Goal: Information Seeking & Learning: Check status

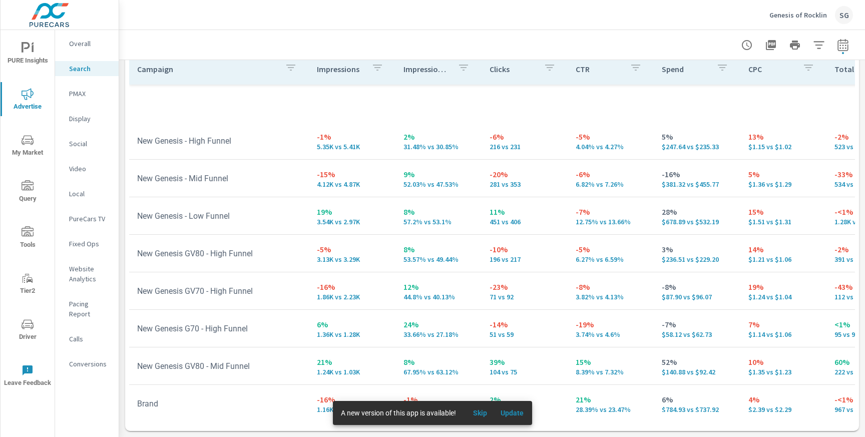
scroll to position [255, 0]
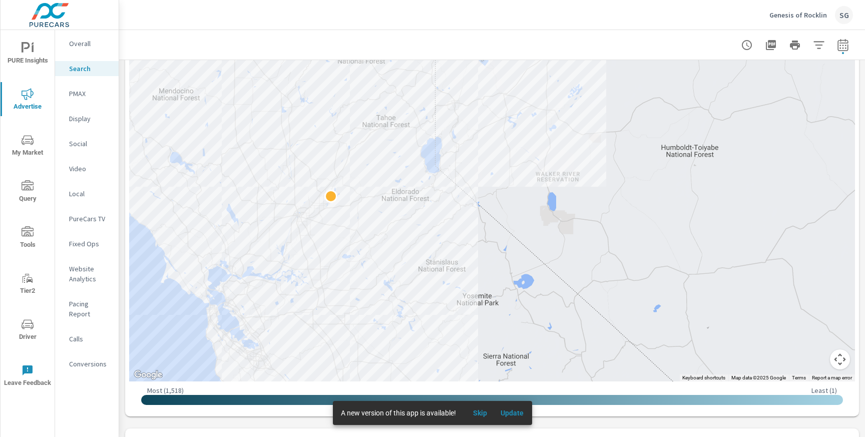
scroll to position [273, 0]
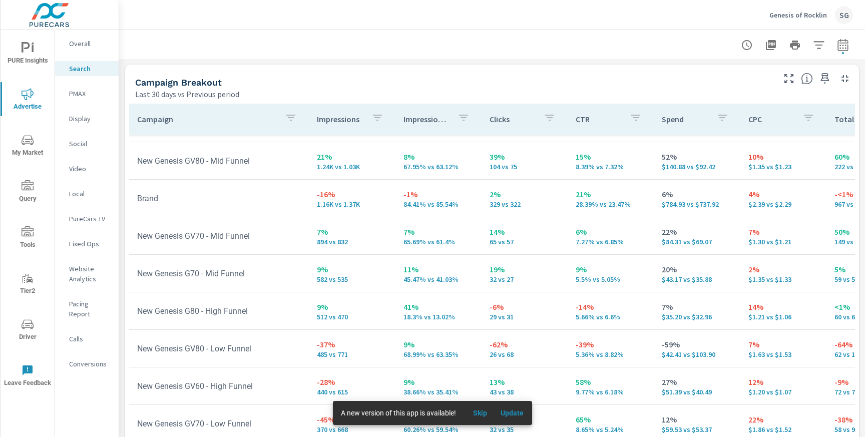
scroll to position [964, 0]
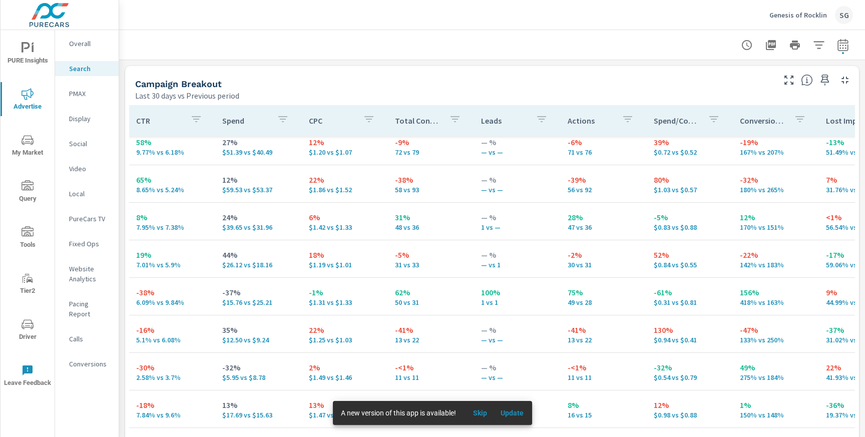
scroll to position [494, 439]
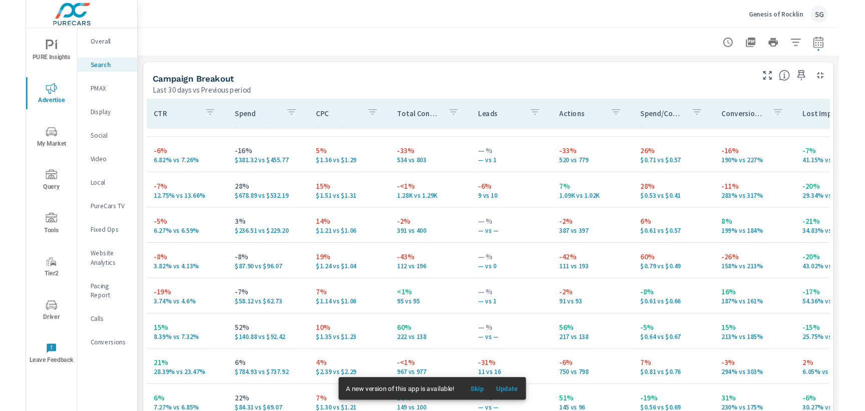
scroll to position [60, 439]
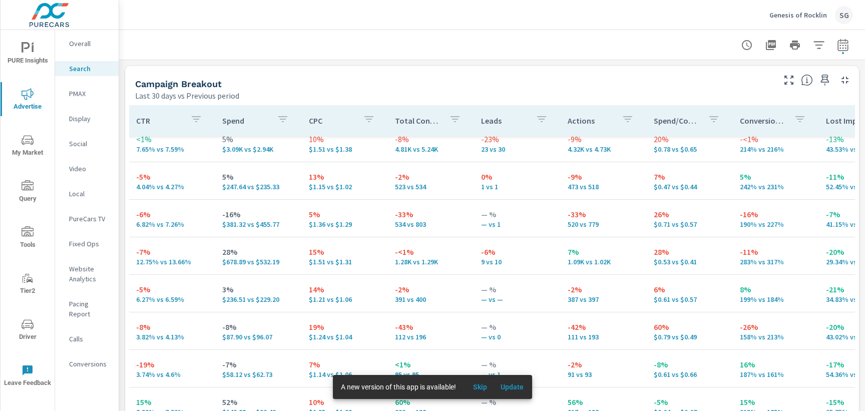
scroll to position [7, 439]
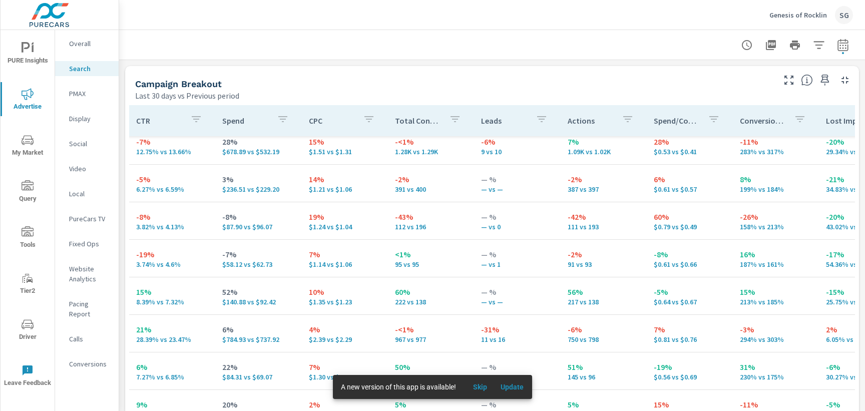
scroll to position [116, 439]
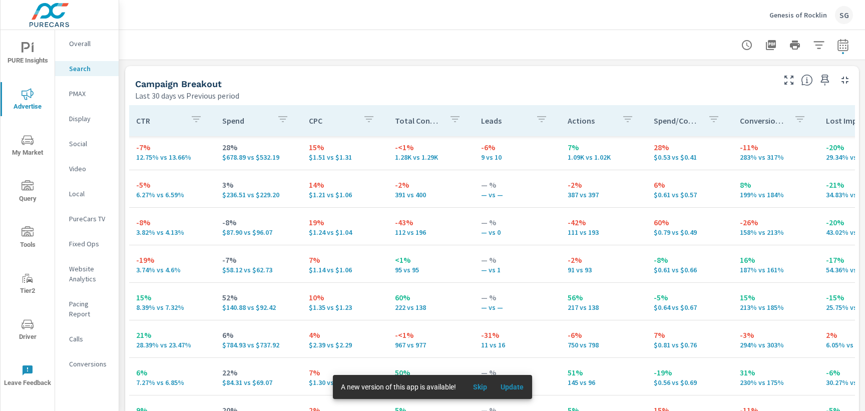
drag, startPoint x: 463, startPoint y: 351, endPoint x: 531, endPoint y: 348, distance: 68.1
click at [531, 348] on td "-31% 11 vs 16" at bounding box center [516, 339] width 86 height 36
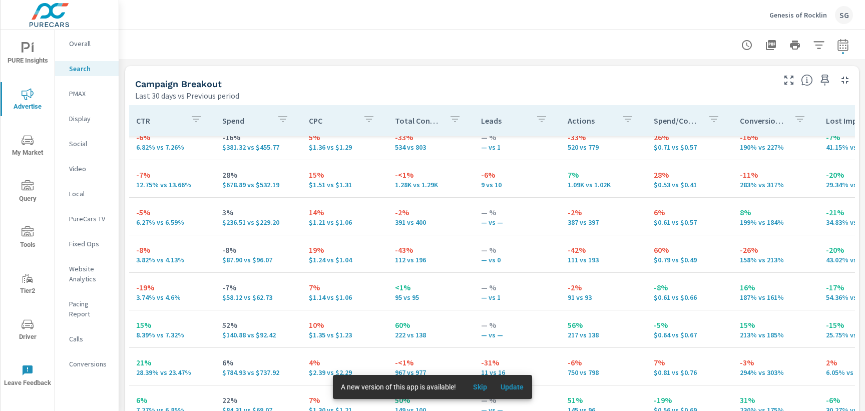
scroll to position [74, 439]
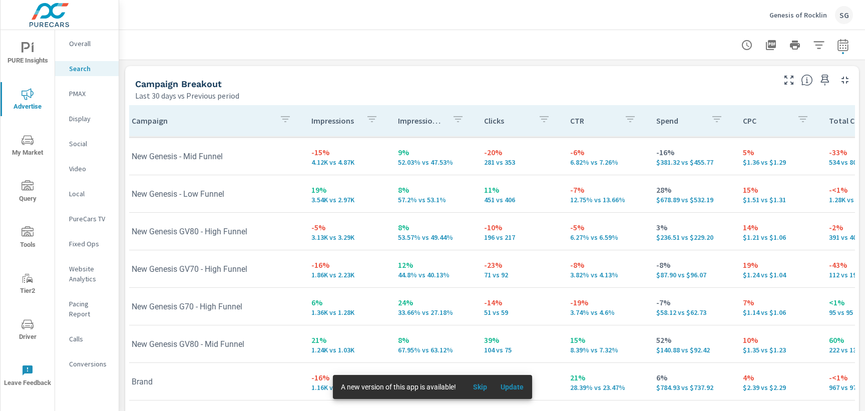
scroll to position [74, 4]
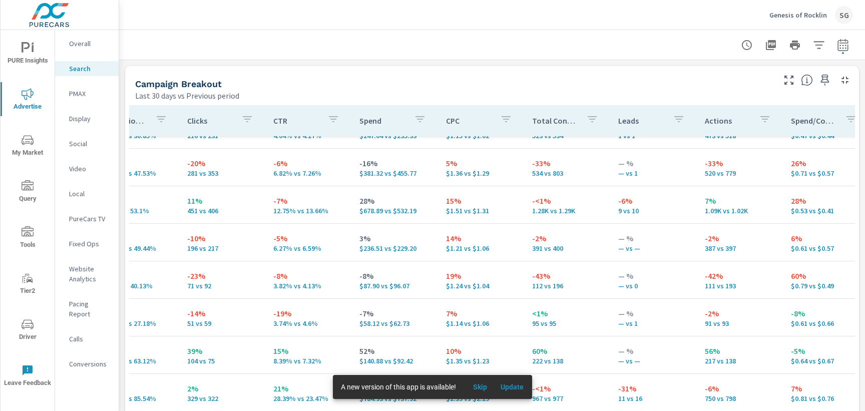
scroll to position [63, 340]
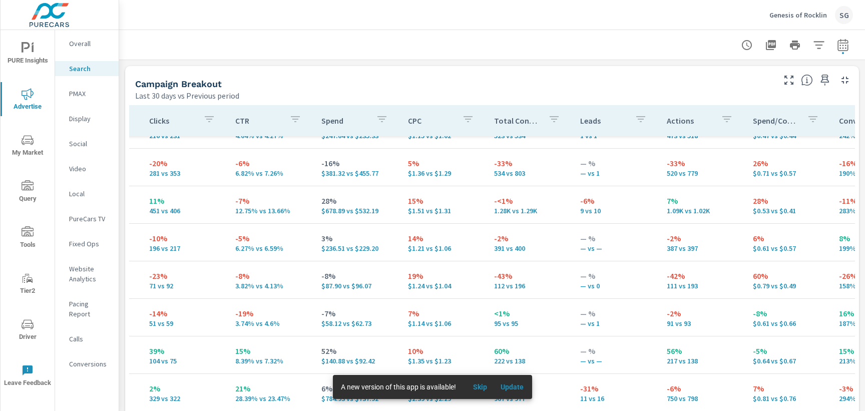
drag, startPoint x: 568, startPoint y: 211, endPoint x: 593, endPoint y: 202, distance: 26.8
click at [593, 202] on td "-6% 9 vs 10" at bounding box center [615, 205] width 86 height 36
drag, startPoint x: 594, startPoint y: 214, endPoint x: 555, endPoint y: 214, distance: 38.5
click at [555, 214] on tr "New Genesis - Low Funnel 19% 3.54K vs 2.97K 8% 57.2% vs 53.1% 11% 451 vs 406 -7…" at bounding box center [439, 205] width 1301 height 38
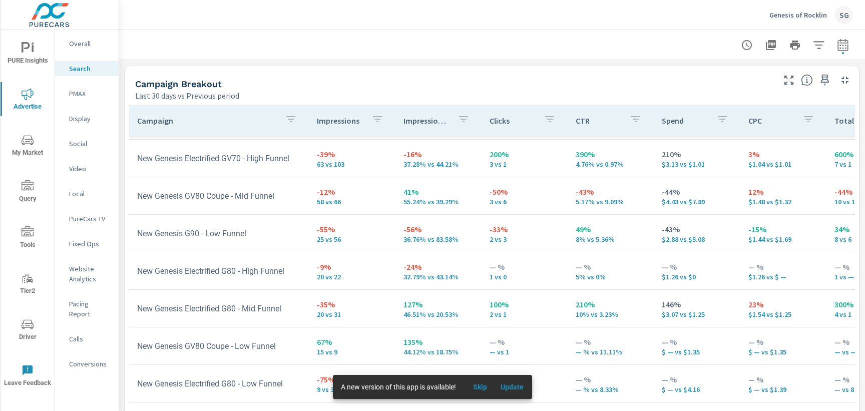
scroll to position [874, 0]
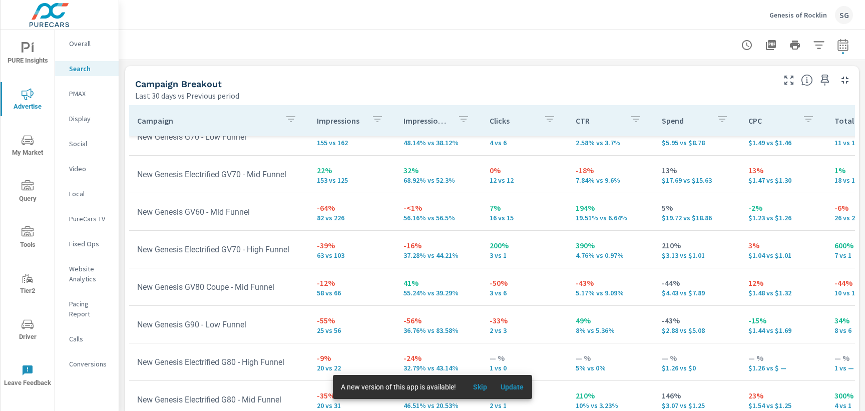
scroll to position [731, 0]
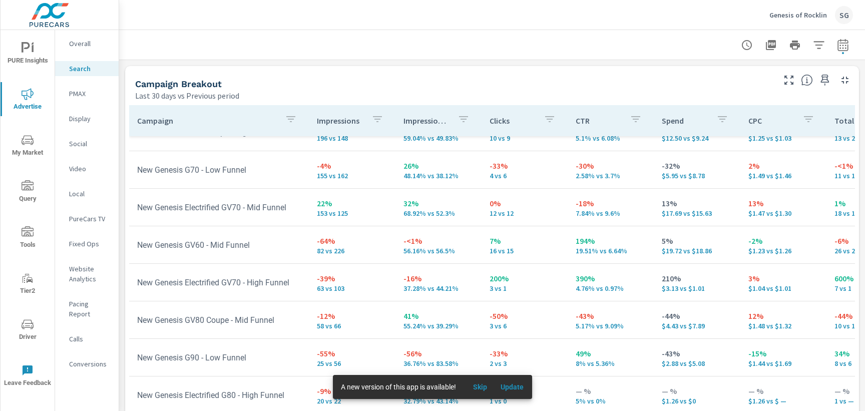
scroll to position [685, 0]
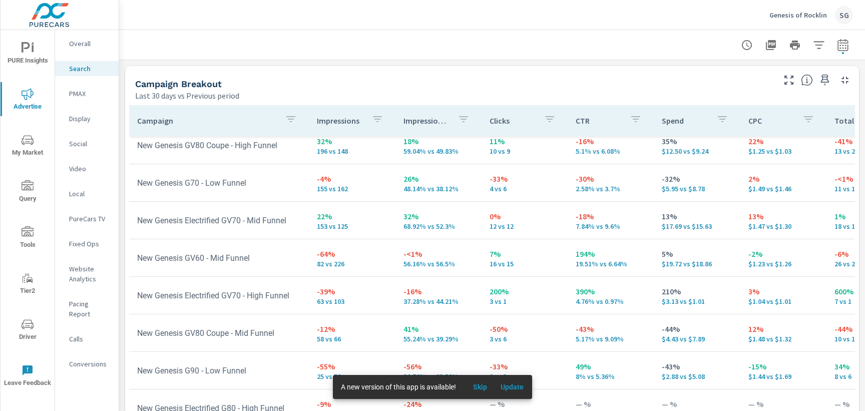
click at [285, 124] on icon "button" at bounding box center [291, 119] width 12 height 12
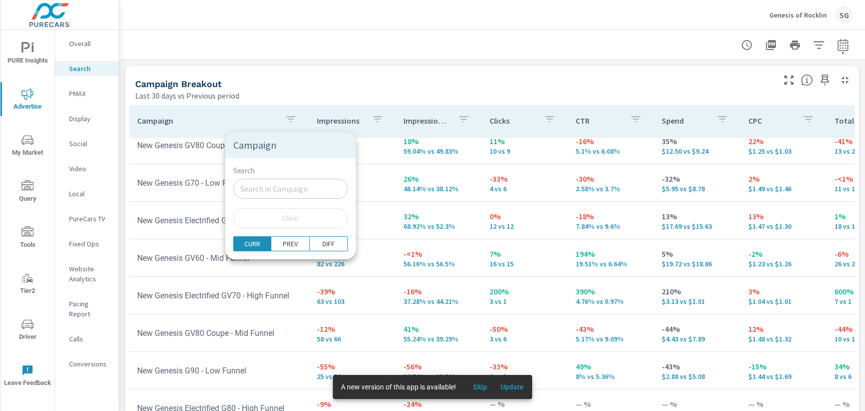
click at [273, 197] on input "Search" at bounding box center [290, 189] width 115 height 20
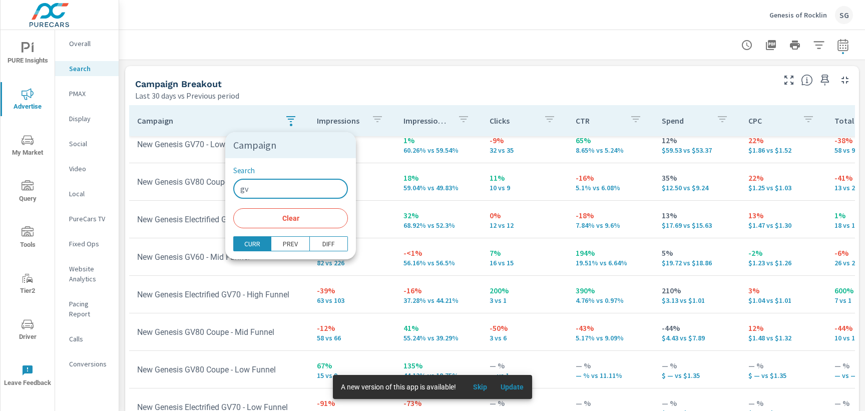
scroll to position [273, 0]
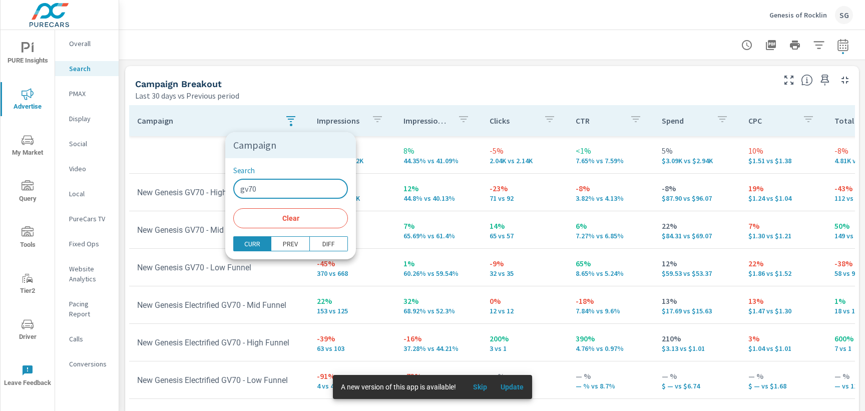
type input "gv70"
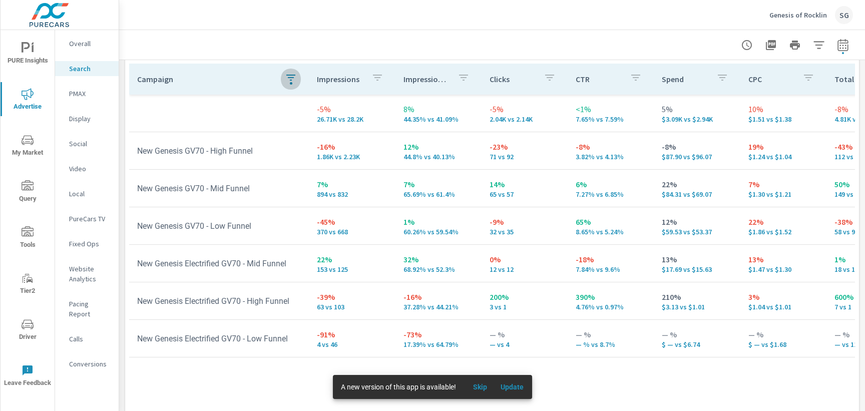
scroll to position [1022, 0]
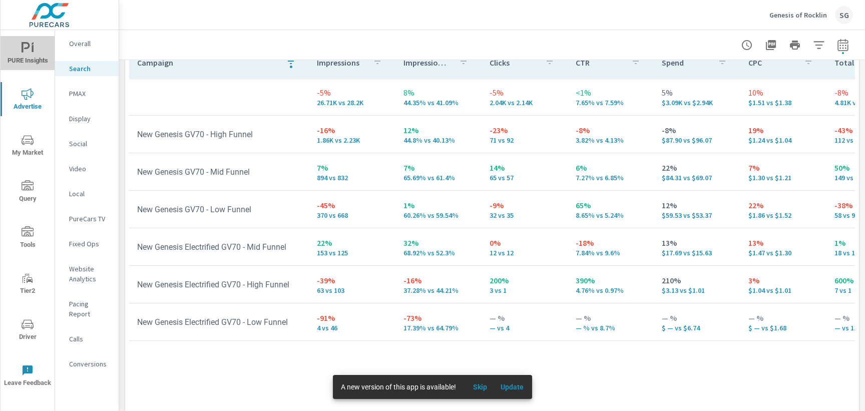
click at [43, 69] on button "PURE Insights" at bounding box center [28, 53] width 54 height 34
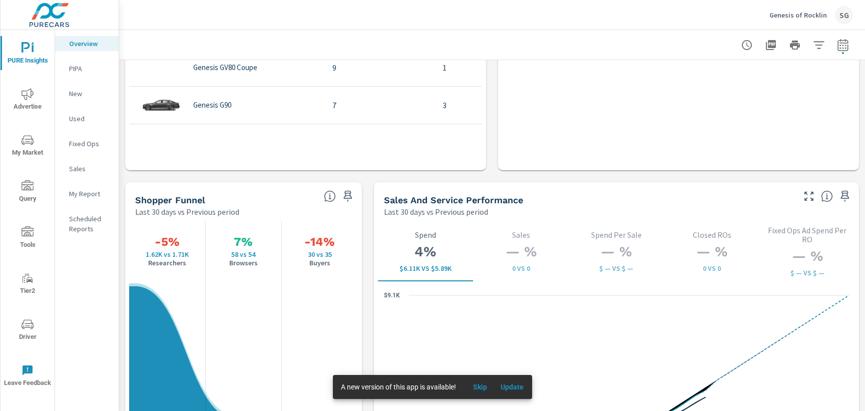
scroll to position [1170, 0]
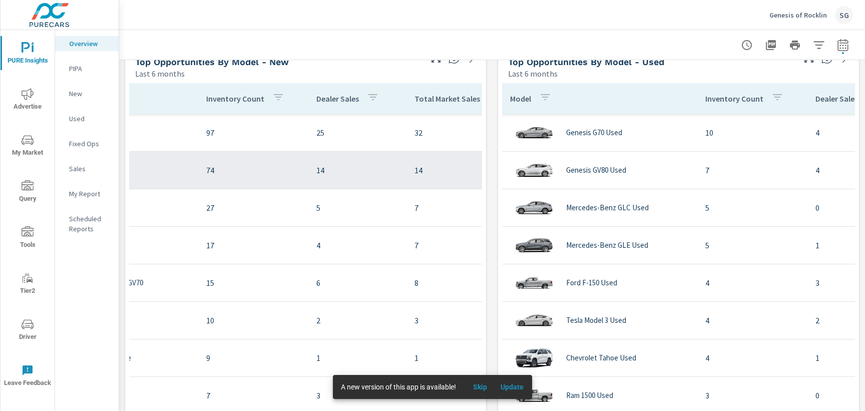
scroll to position [860, 0]
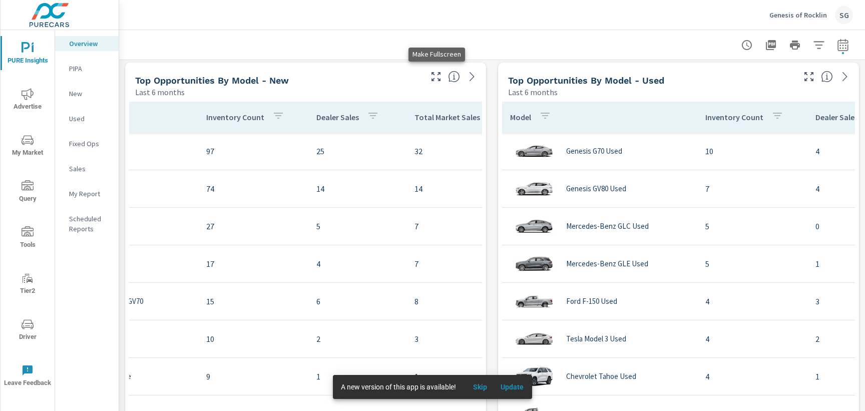
click at [433, 78] on icon "button" at bounding box center [436, 77] width 12 height 12
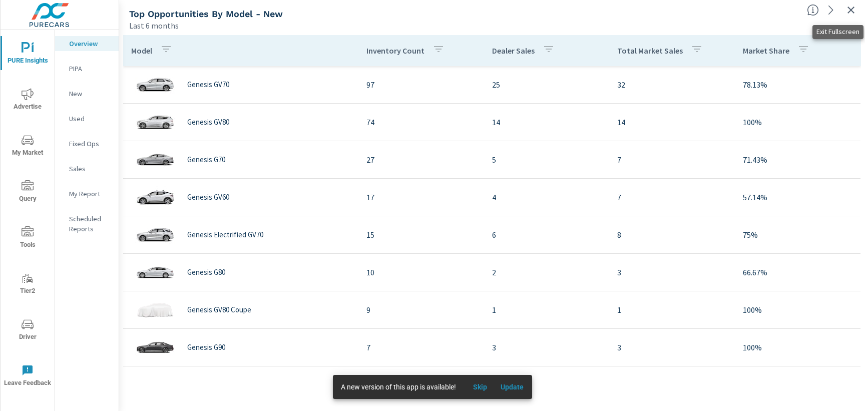
click at [848, 12] on icon "button" at bounding box center [850, 10] width 7 height 7
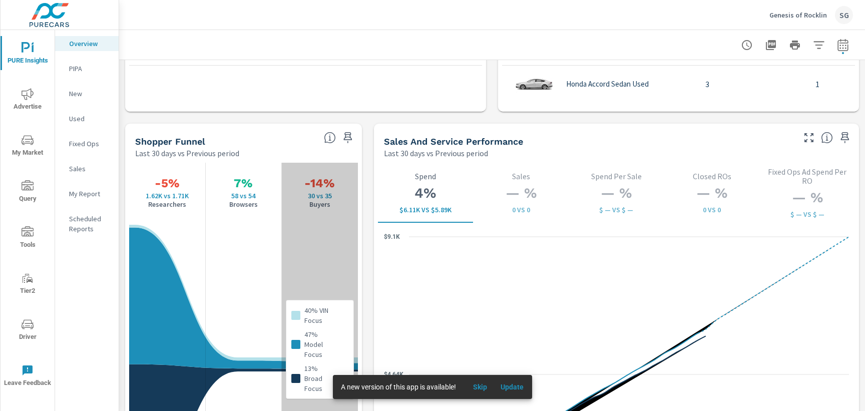
scroll to position [1230, 0]
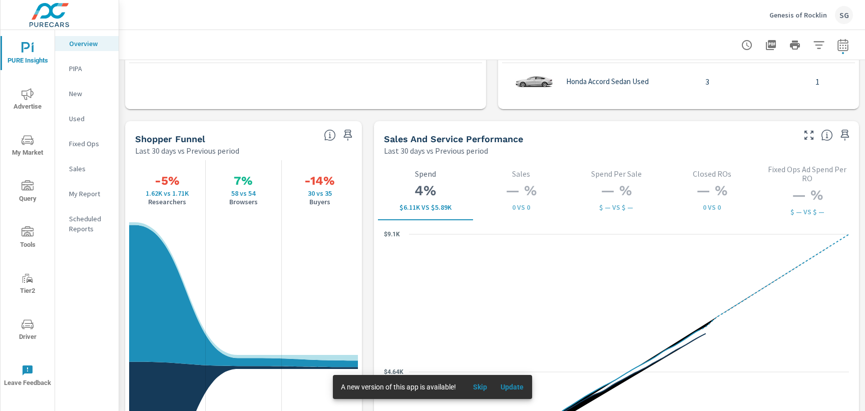
click at [35, 100] on span "Advertise" at bounding box center [28, 100] width 48 height 25
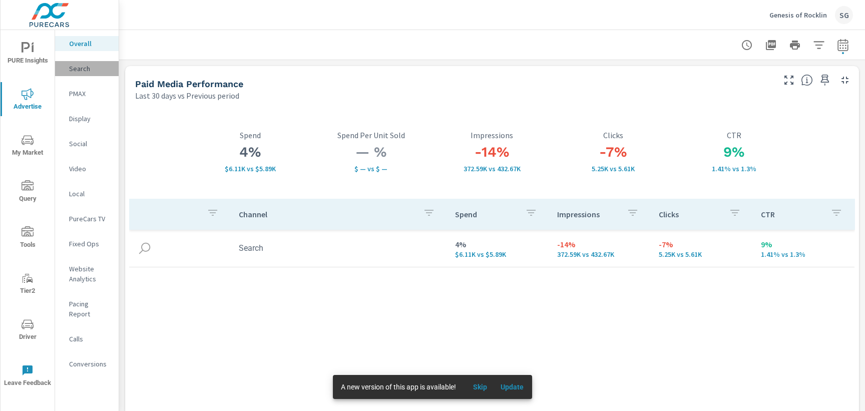
click at [85, 72] on p "Search" at bounding box center [90, 69] width 42 height 10
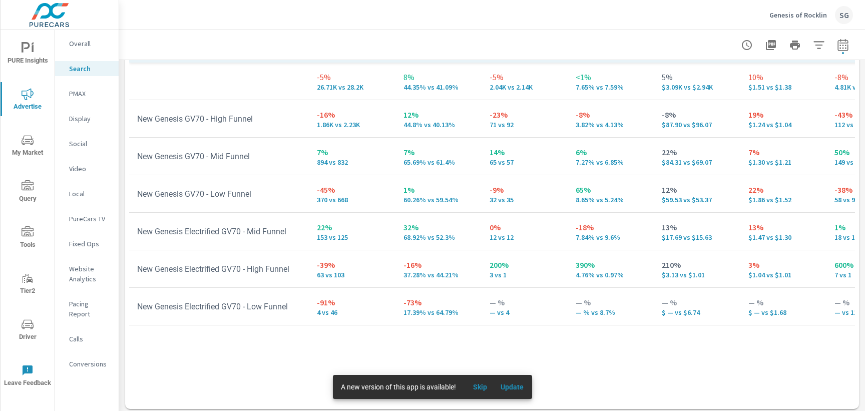
scroll to position [1038, 0]
click at [35, 58] on span "PURE Insights" at bounding box center [28, 54] width 48 height 25
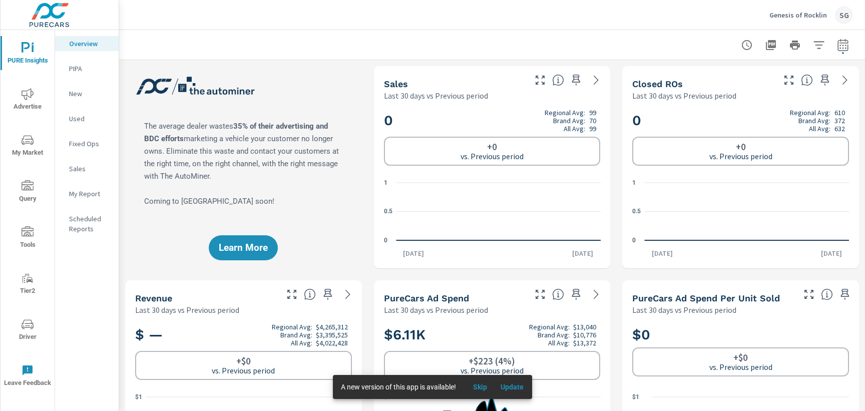
click at [129, 194] on div "Learn More" at bounding box center [243, 167] width 237 height 202
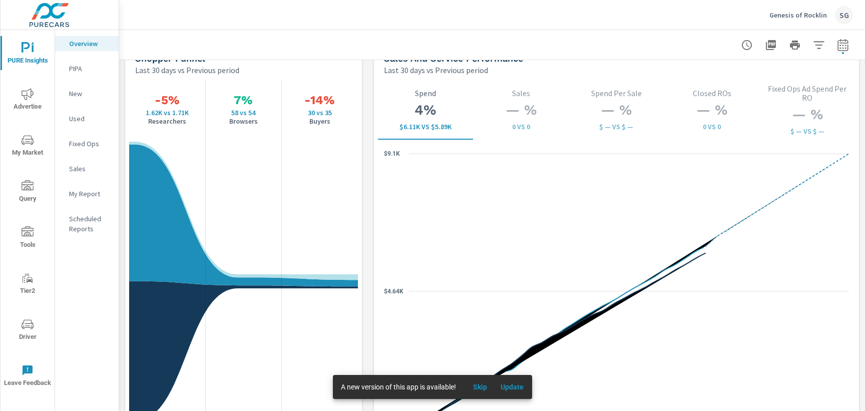
scroll to position [1318, 0]
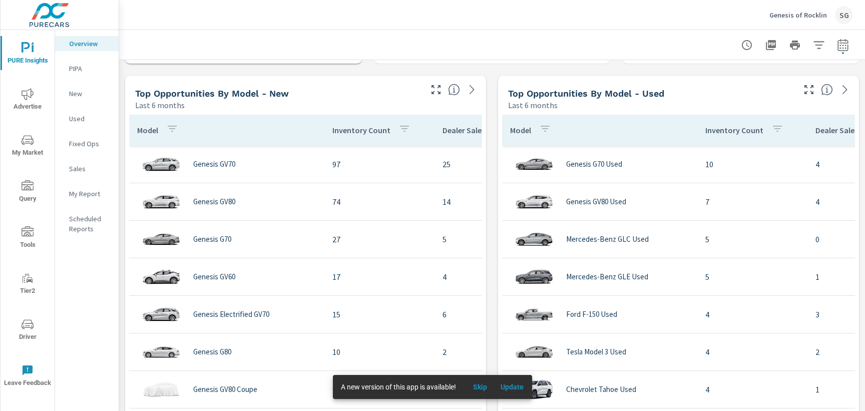
scroll to position [846, 0]
click at [434, 86] on icon "button" at bounding box center [436, 91] width 12 height 12
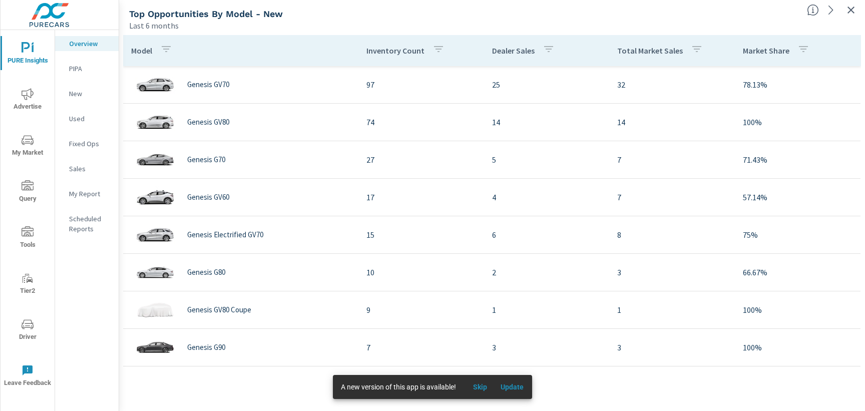
click at [32, 105] on span "Advertise" at bounding box center [28, 100] width 48 height 25
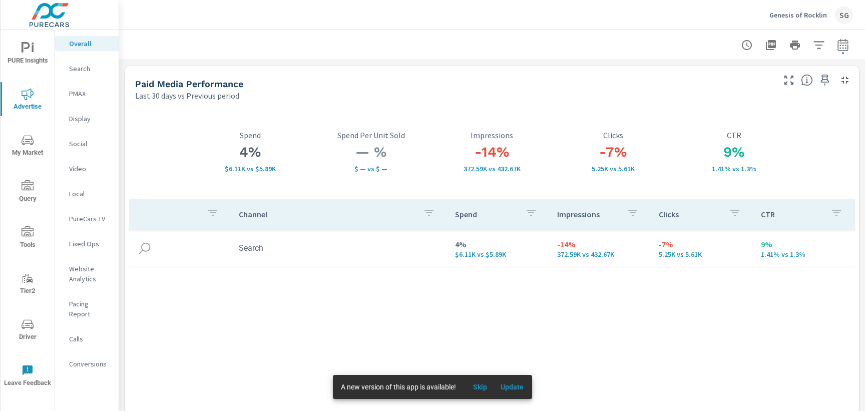
click at [87, 273] on p "Website Analytics" at bounding box center [90, 274] width 42 height 20
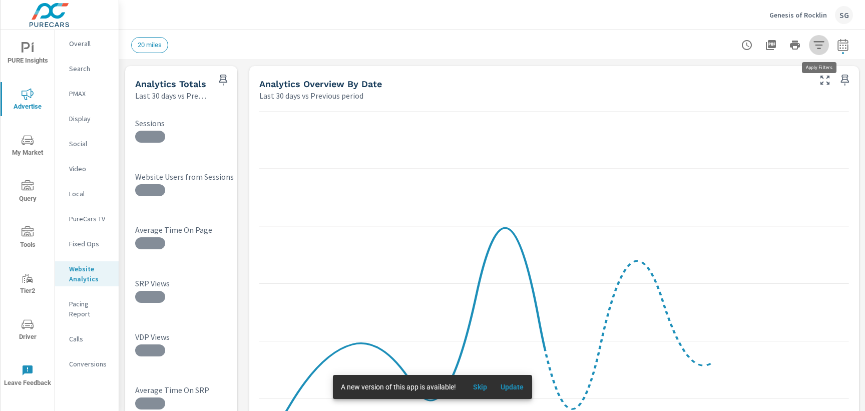
click at [822, 38] on button "button" at bounding box center [819, 45] width 20 height 20
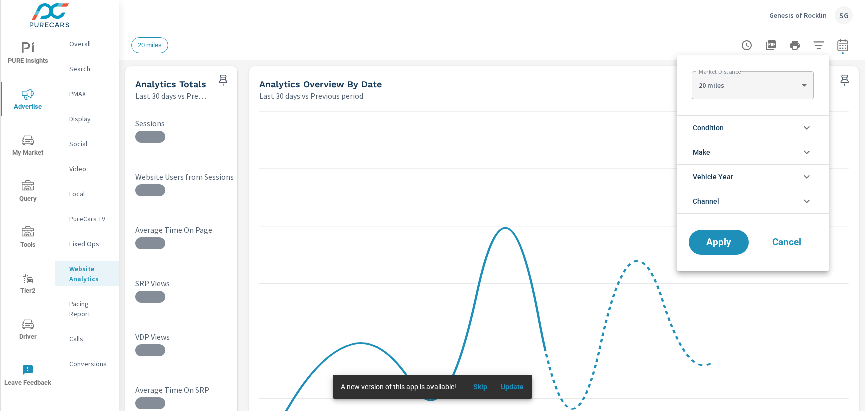
click at [719, 127] on span "Condition" at bounding box center [708, 128] width 31 height 24
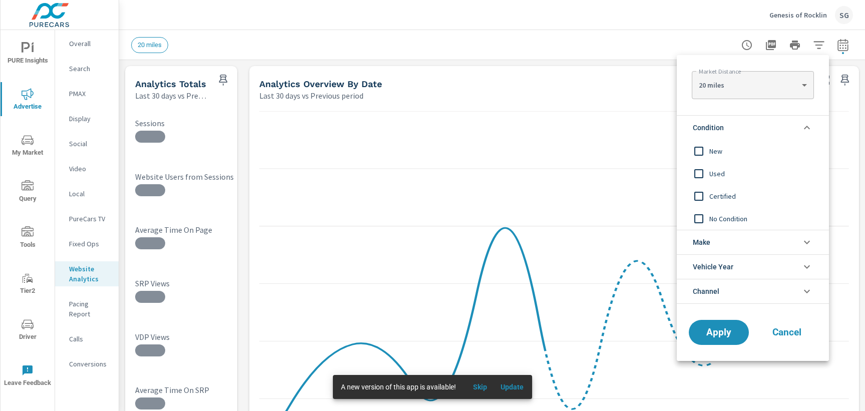
click at [715, 146] on span "New" at bounding box center [764, 151] width 110 height 12
click at [708, 335] on span "Apply" at bounding box center [718, 333] width 41 height 10
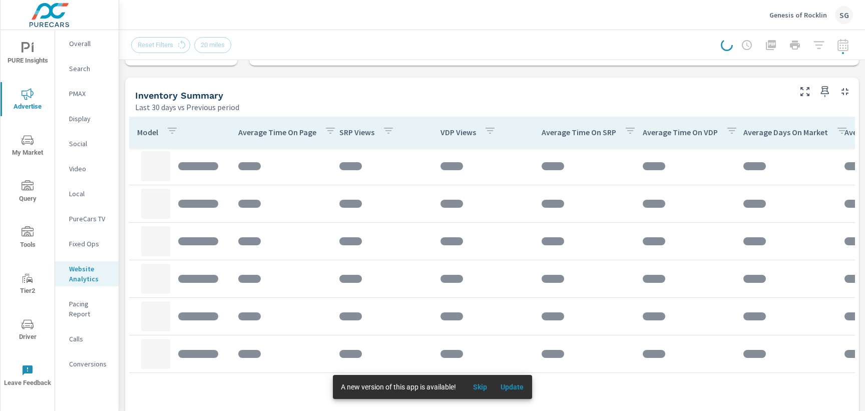
scroll to position [437, 0]
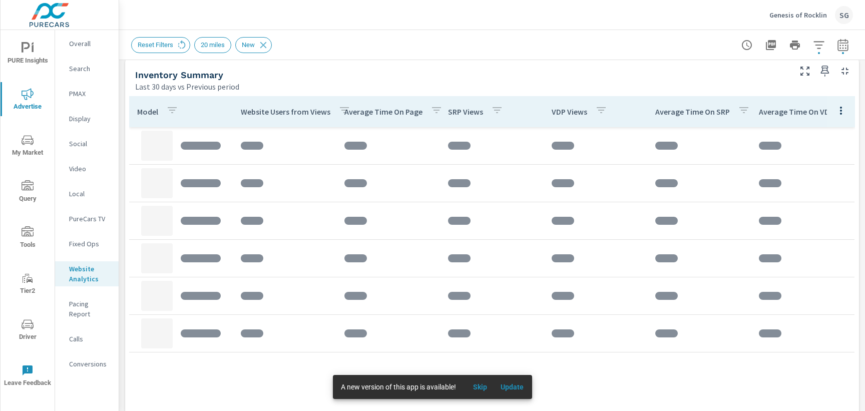
scroll to position [441, 0]
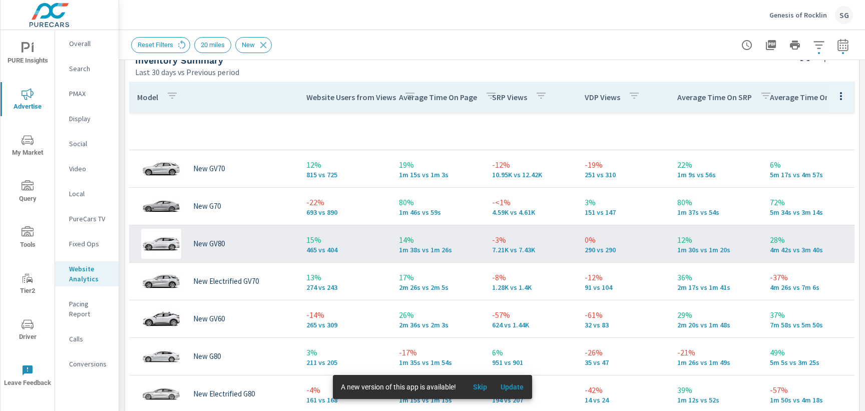
scroll to position [457, 0]
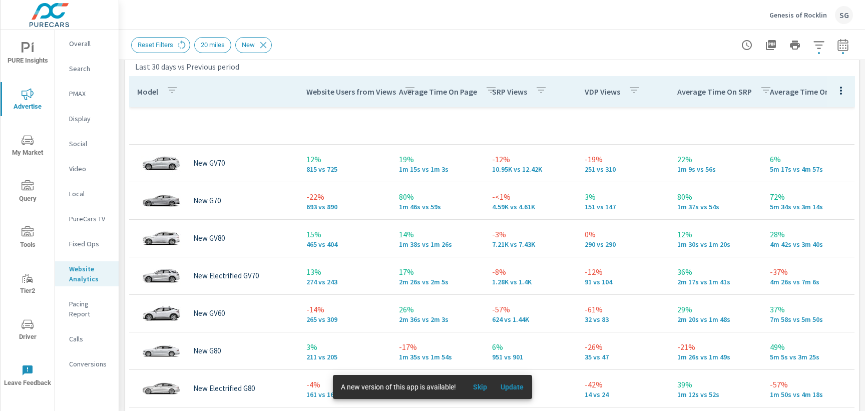
click at [84, 334] on p "Calls" at bounding box center [90, 339] width 42 height 10
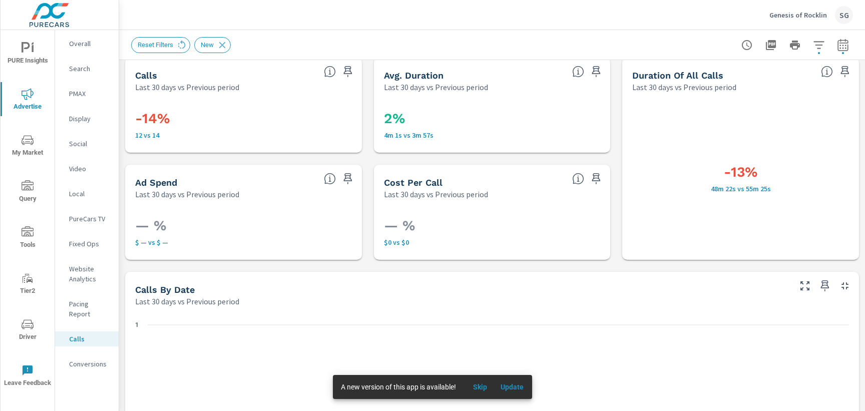
scroll to position [8, 0]
click at [225, 50] on icon at bounding box center [222, 45] width 11 height 11
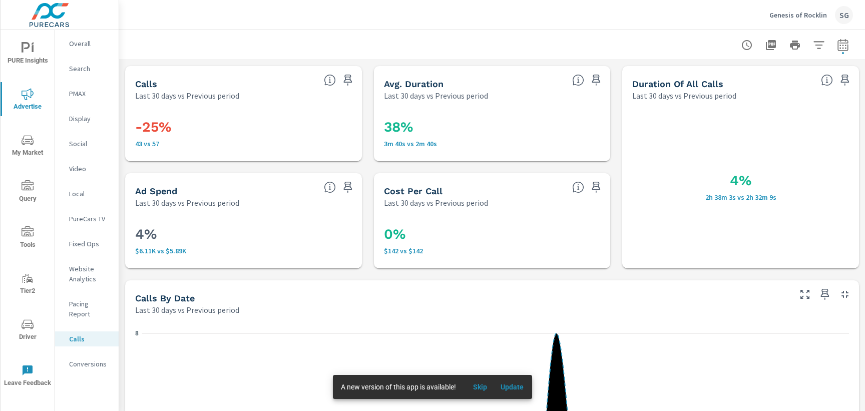
click at [78, 359] on p "Conversions" at bounding box center [90, 364] width 42 height 10
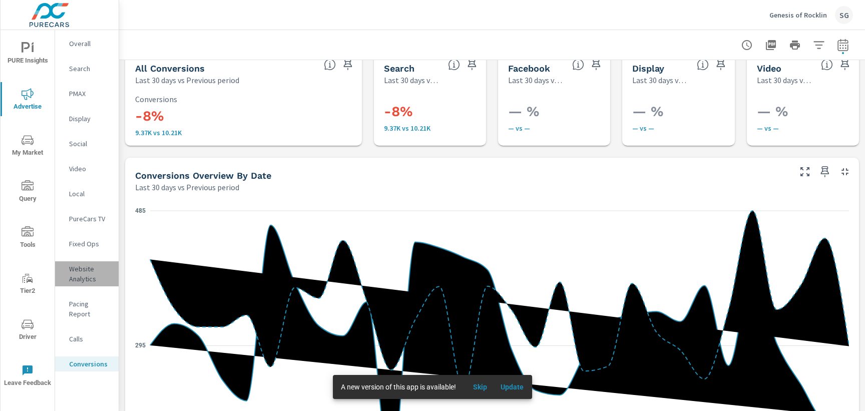
click at [81, 267] on p "Website Analytics" at bounding box center [90, 274] width 42 height 20
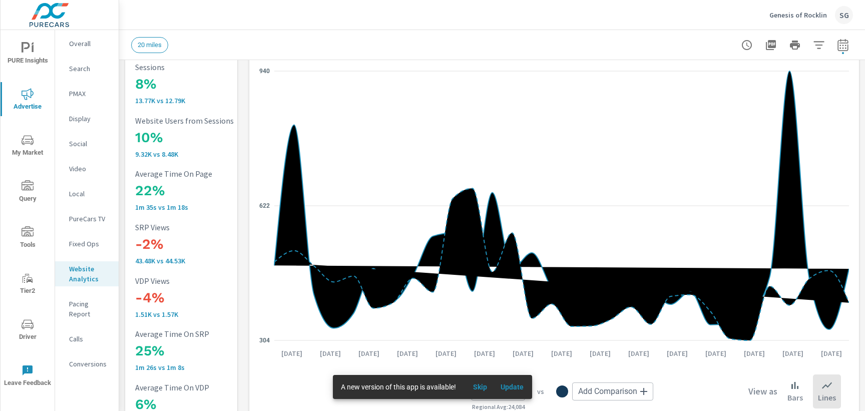
scroll to position [50, 0]
